Goal: Task Accomplishment & Management: Manage account settings

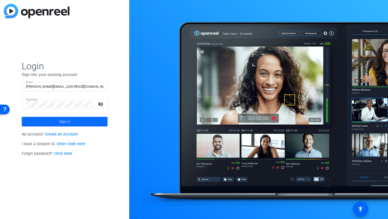
click at [65, 119] on span "Sign in" at bounding box center [64, 121] width 11 height 13
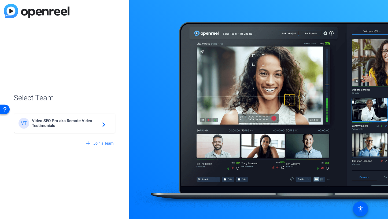
click at [65, 119] on span "Video SEO Pro aka Remote Video Testimonials" at bounding box center [65, 123] width 67 height 10
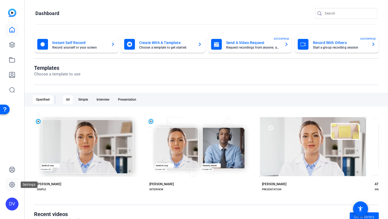
click at [10, 182] on icon at bounding box center [11, 184] width 5 height 5
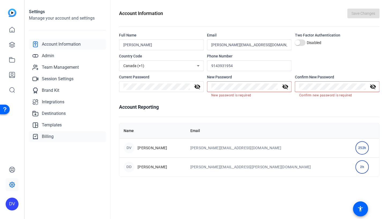
click at [49, 137] on span "Billing" at bounding box center [48, 136] width 12 height 6
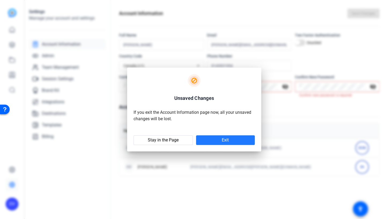
click at [232, 141] on span at bounding box center [225, 139] width 59 height 13
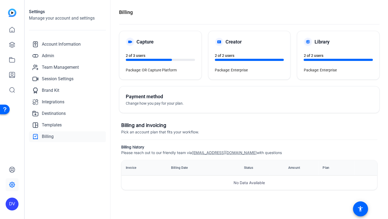
click at [158, 98] on h5 "Payment method" at bounding box center [188, 97] width 124 height 8
click at [152, 104] on span "Change how you pay for your plan." at bounding box center [155, 103] width 58 height 4
